Goal: Task Accomplishment & Management: Use online tool/utility

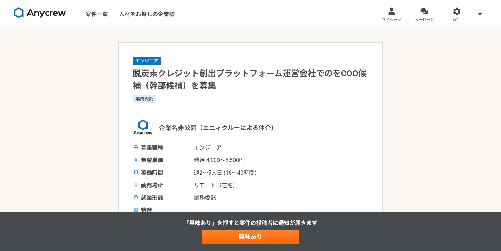
click at [57, 18] on img at bounding box center [40, 12] width 52 height 11
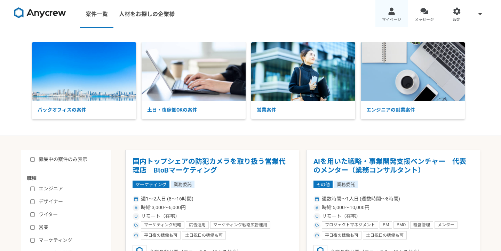
click at [398, 22] on span "マイページ" at bounding box center [391, 20] width 19 height 6
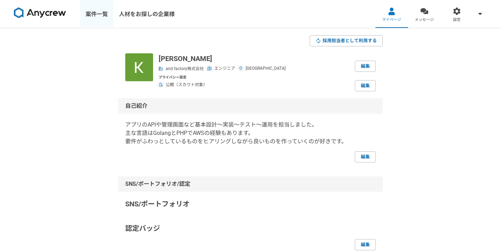
click at [103, 19] on link "案件一覧" at bounding box center [96, 14] width 33 height 28
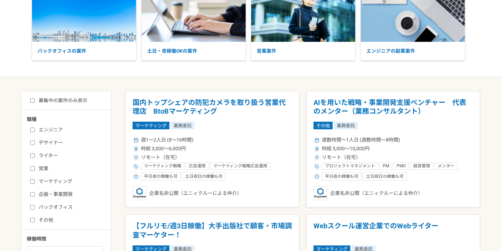
scroll to position [61, 0]
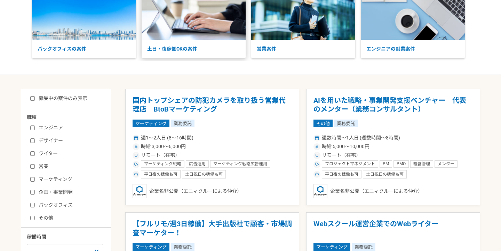
click at [197, 40] on p "土日・夜稼働OKの案件" at bounding box center [194, 49] width 104 height 18
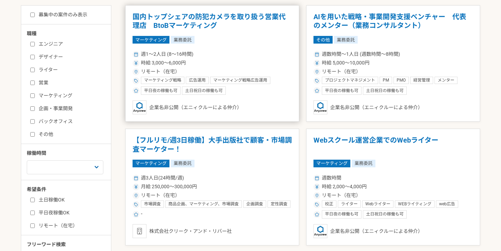
scroll to position [151, 0]
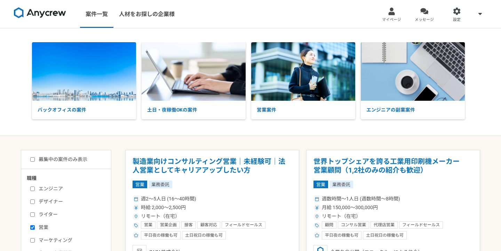
click at [55, 190] on label "エンジニア" at bounding box center [70, 188] width 80 height 7
click at [35, 190] on input "エンジニア" at bounding box center [32, 188] width 5 height 5
checkbox input "true"
click at [35, 227] on label "営業" at bounding box center [70, 226] width 80 height 7
click at [35, 227] on input "営業" at bounding box center [32, 227] width 5 height 5
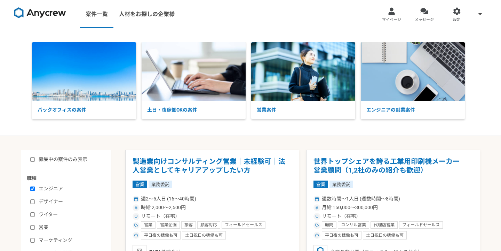
checkbox input "false"
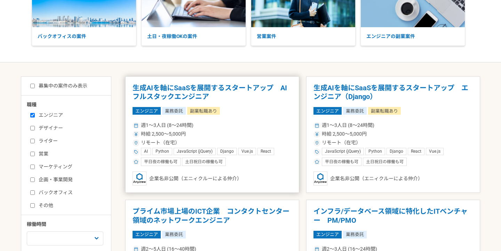
scroll to position [66, 0]
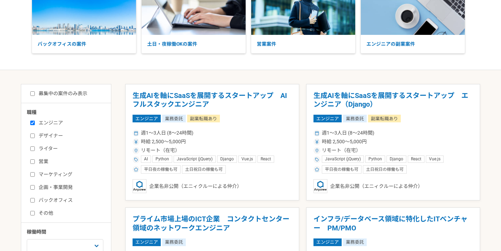
click at [70, 94] on label "募集中の案件のみ表示" at bounding box center [58, 93] width 57 height 7
click at [35, 94] on input "募集中の案件のみ表示" at bounding box center [32, 93] width 5 height 5
checkbox input "true"
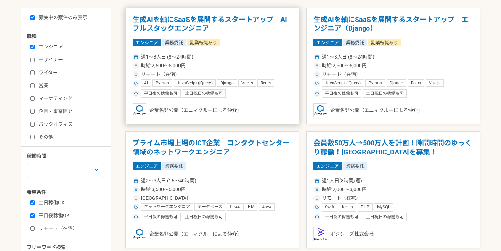
scroll to position [141, 0]
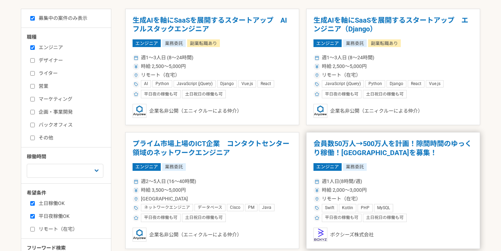
click at [333, 151] on h1 "会員数50万人→500万人を計画！隙間時間のゆっくり稼働！[GEOGRAPHIC_DATA]を募集！" at bounding box center [392, 148] width 159 height 18
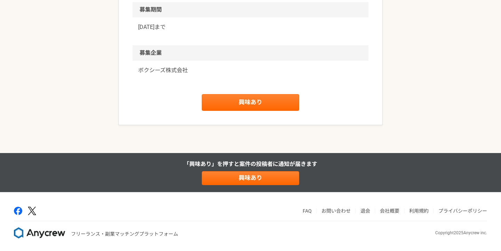
scroll to position [1112, 0]
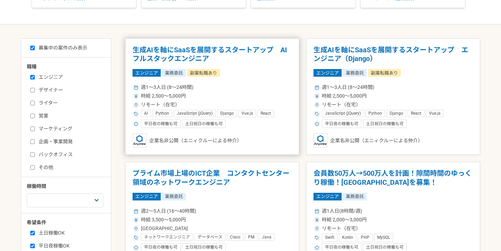
scroll to position [112, 0]
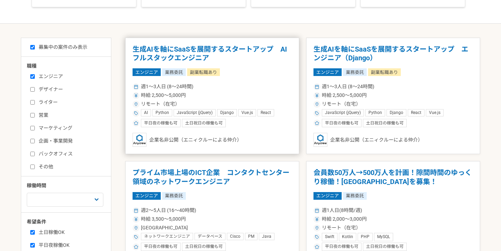
click at [199, 55] on h1 "生成AIを軸にSaaSを展開するスタートアップ　AIフルスタックエンジニア" at bounding box center [212, 54] width 159 height 18
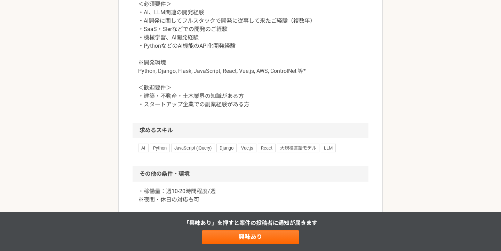
scroll to position [663, 0]
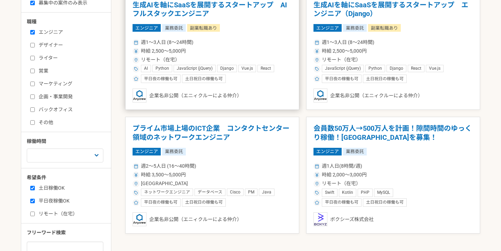
scroll to position [158, 0]
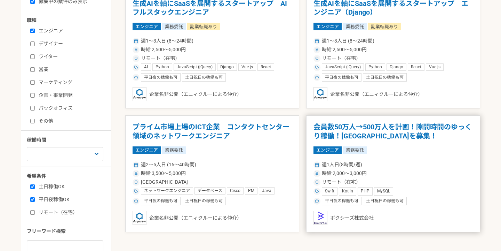
click at [364, 137] on h1 "会員数50万人→500万人を計画！隙間時間のゆっくり稼働！[GEOGRAPHIC_DATA]を募集！" at bounding box center [392, 131] width 159 height 18
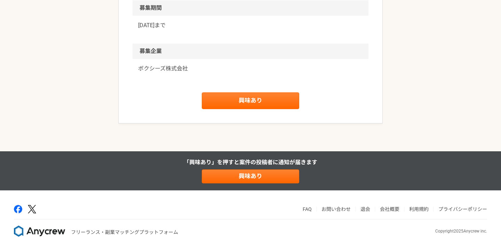
scroll to position [1106, 0]
